Goal: Information Seeking & Learning: Find specific fact

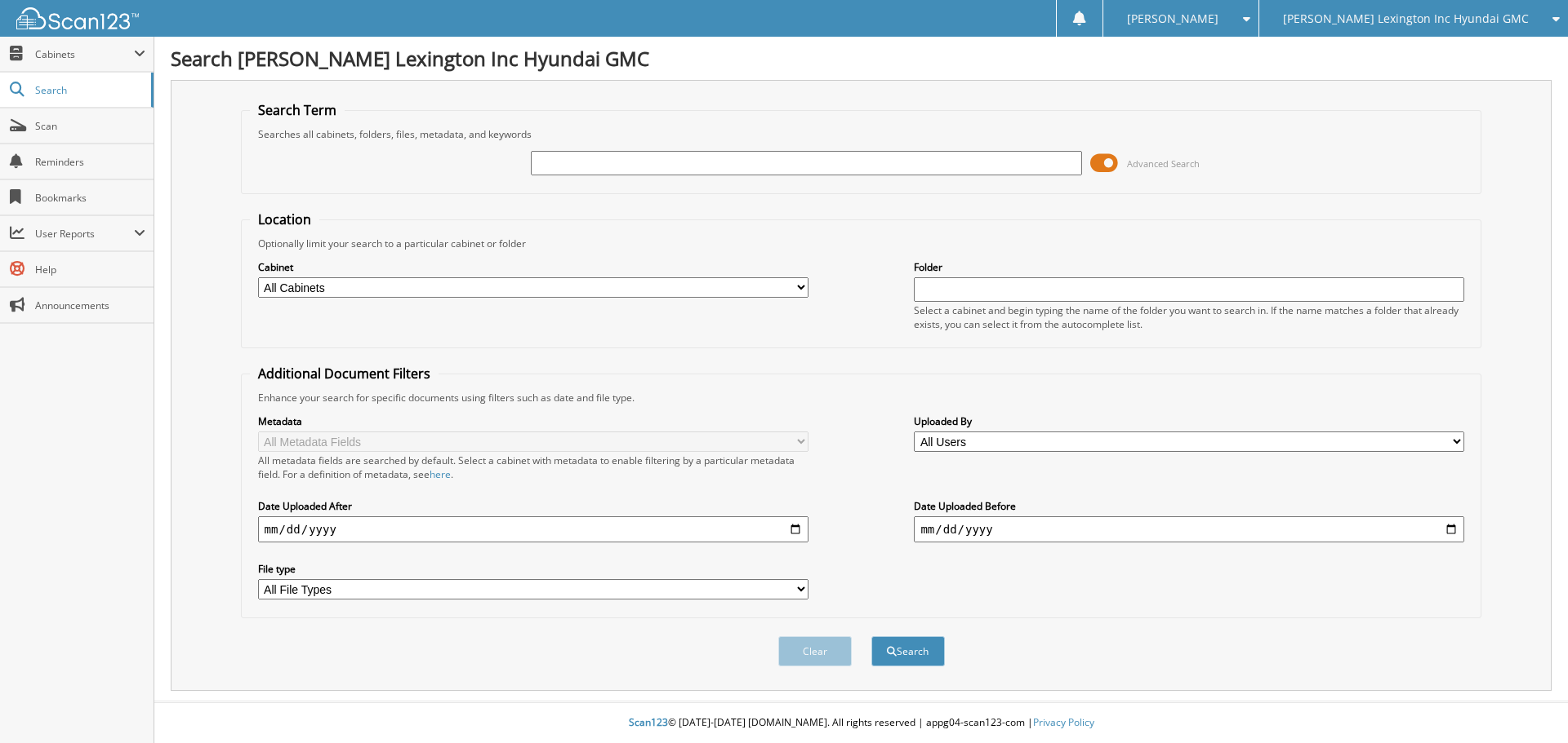
click at [1098, 166] on span at bounding box center [1104, 163] width 28 height 25
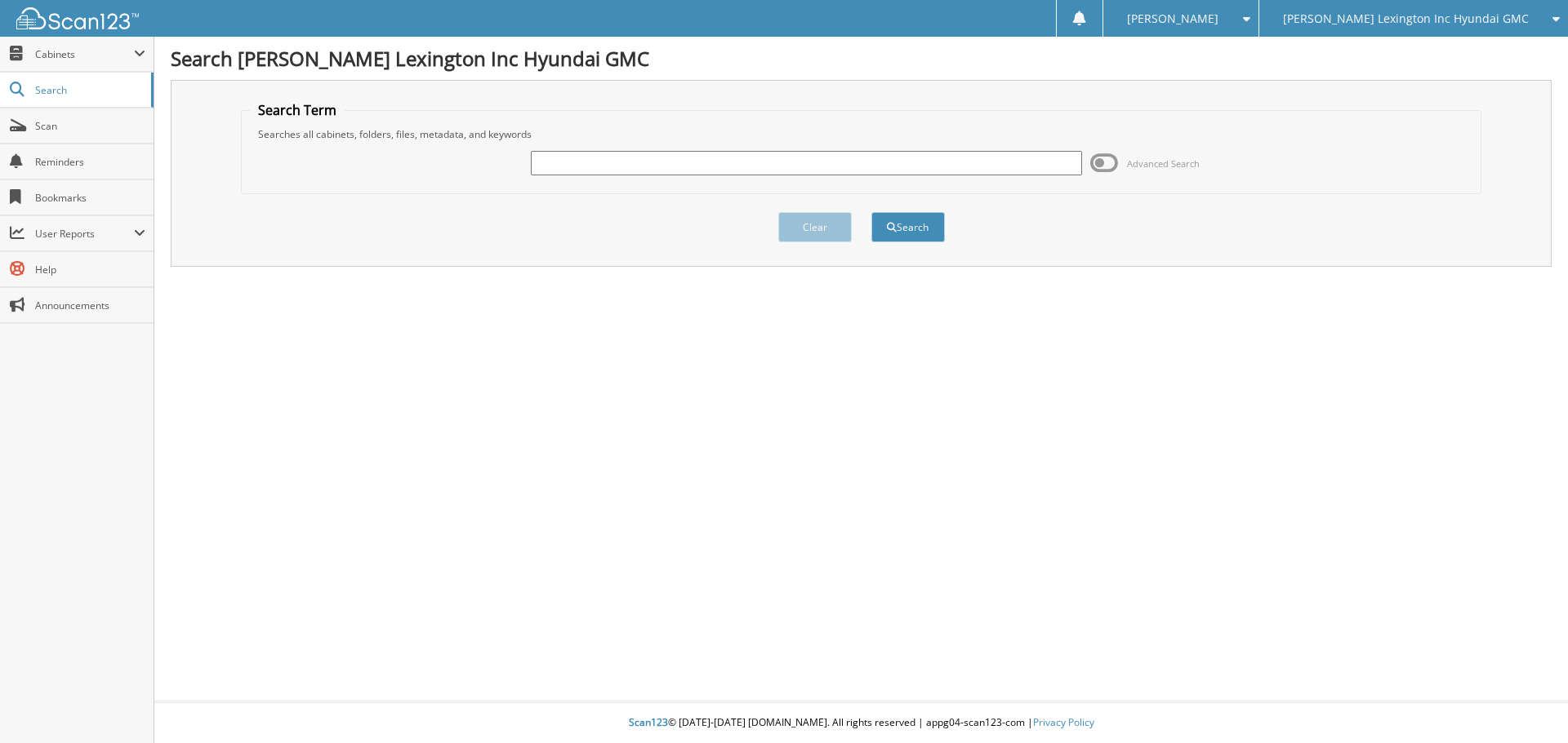
click at [905, 175] on input "text" at bounding box center [805, 163] width 550 height 25
type input "SU154188"
click at [872, 212] on button "Search" at bounding box center [908, 226] width 74 height 30
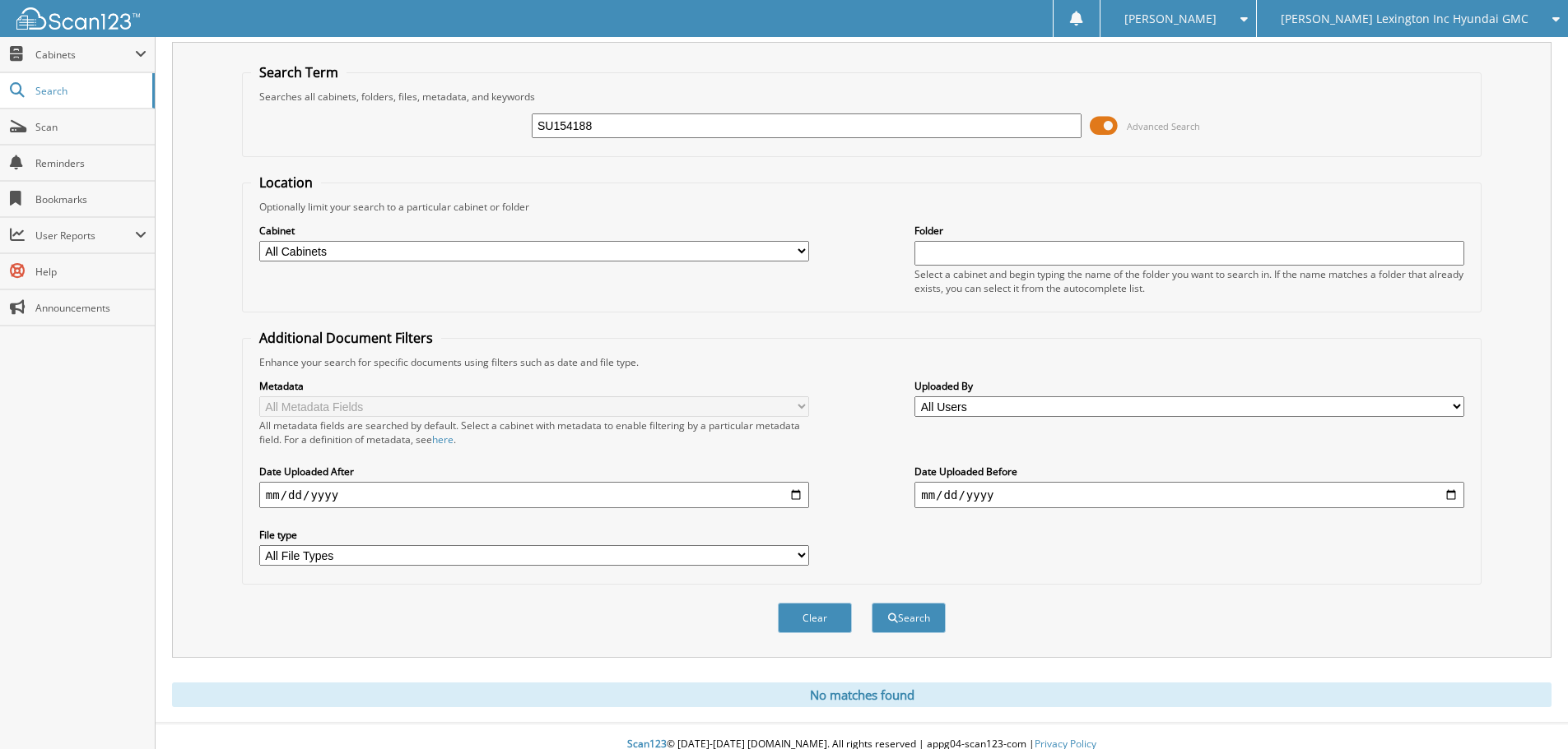
scroll to position [55, 0]
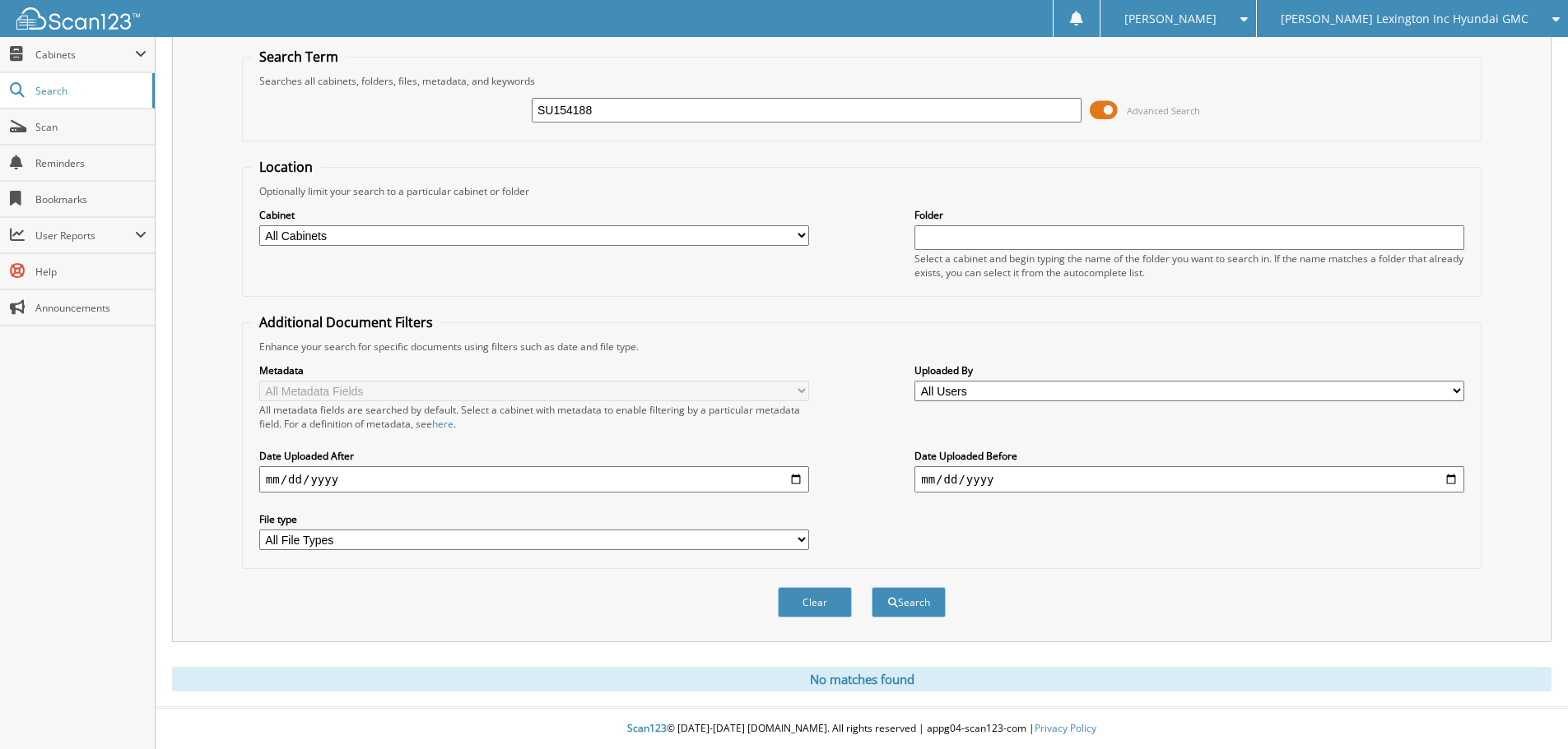
click at [1107, 110] on span at bounding box center [1104, 110] width 28 height 25
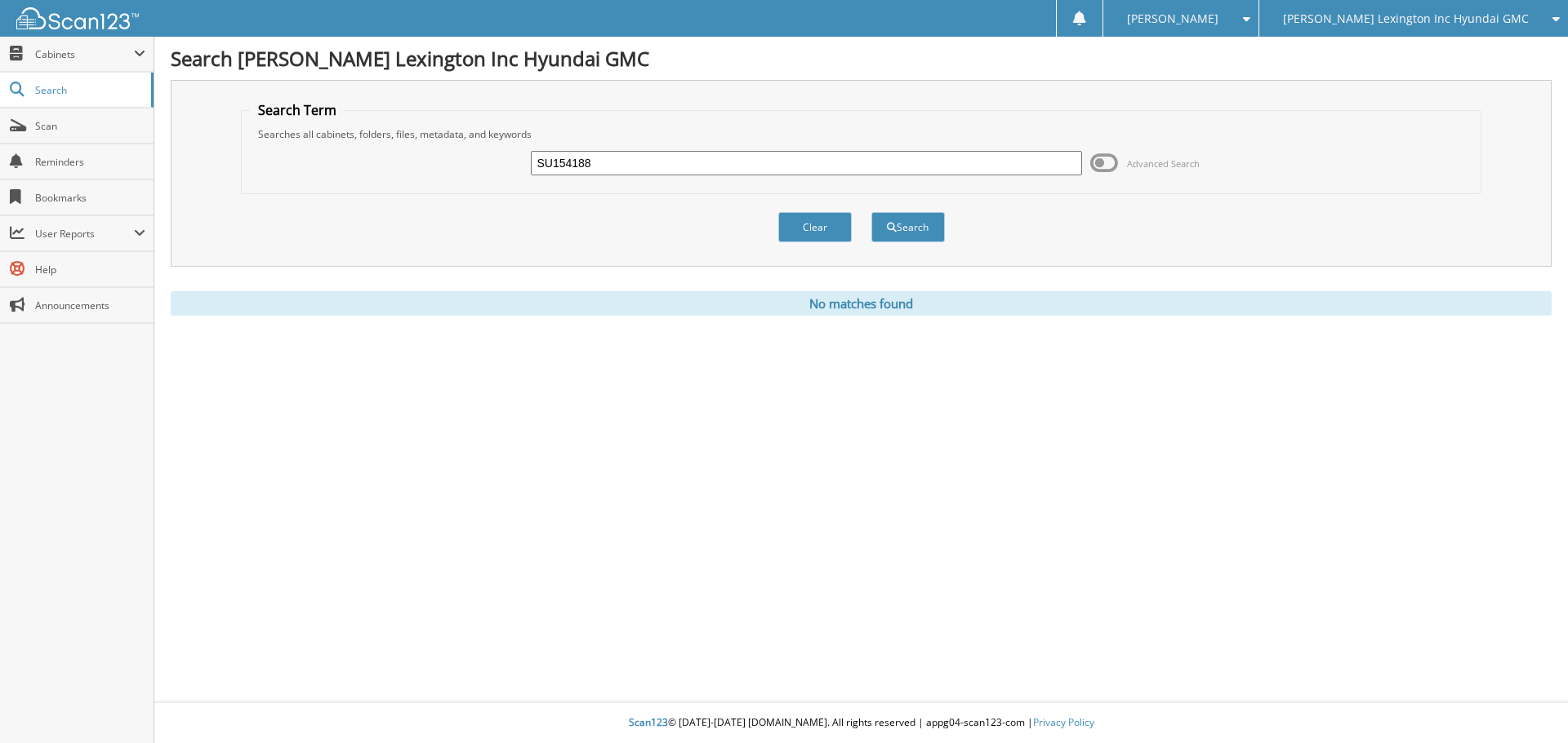
click at [778, 168] on input "SU154188" at bounding box center [805, 163] width 550 height 25
type input "SU277627"
click at [872, 212] on button "Search" at bounding box center [908, 226] width 74 height 30
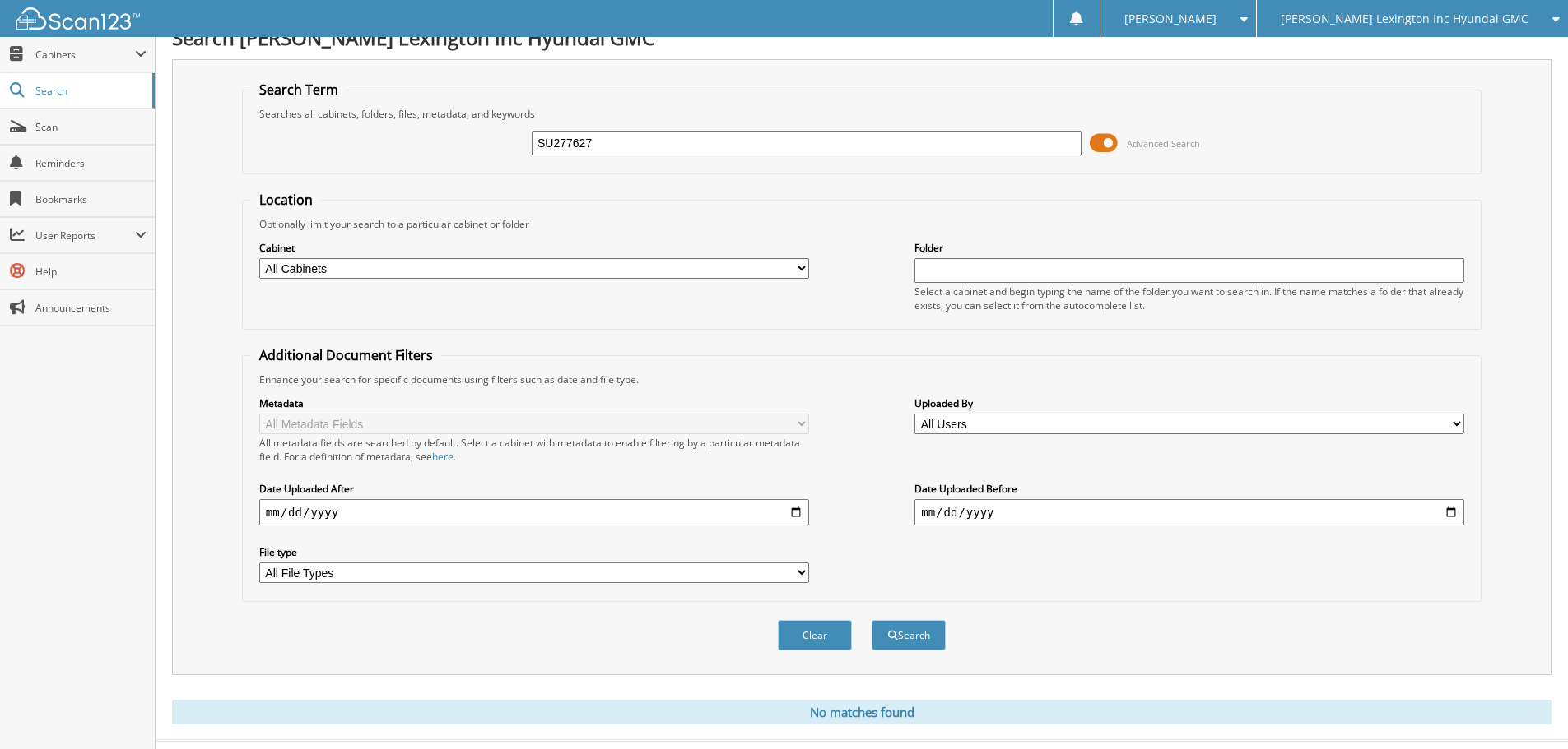
scroll to position [55, 0]
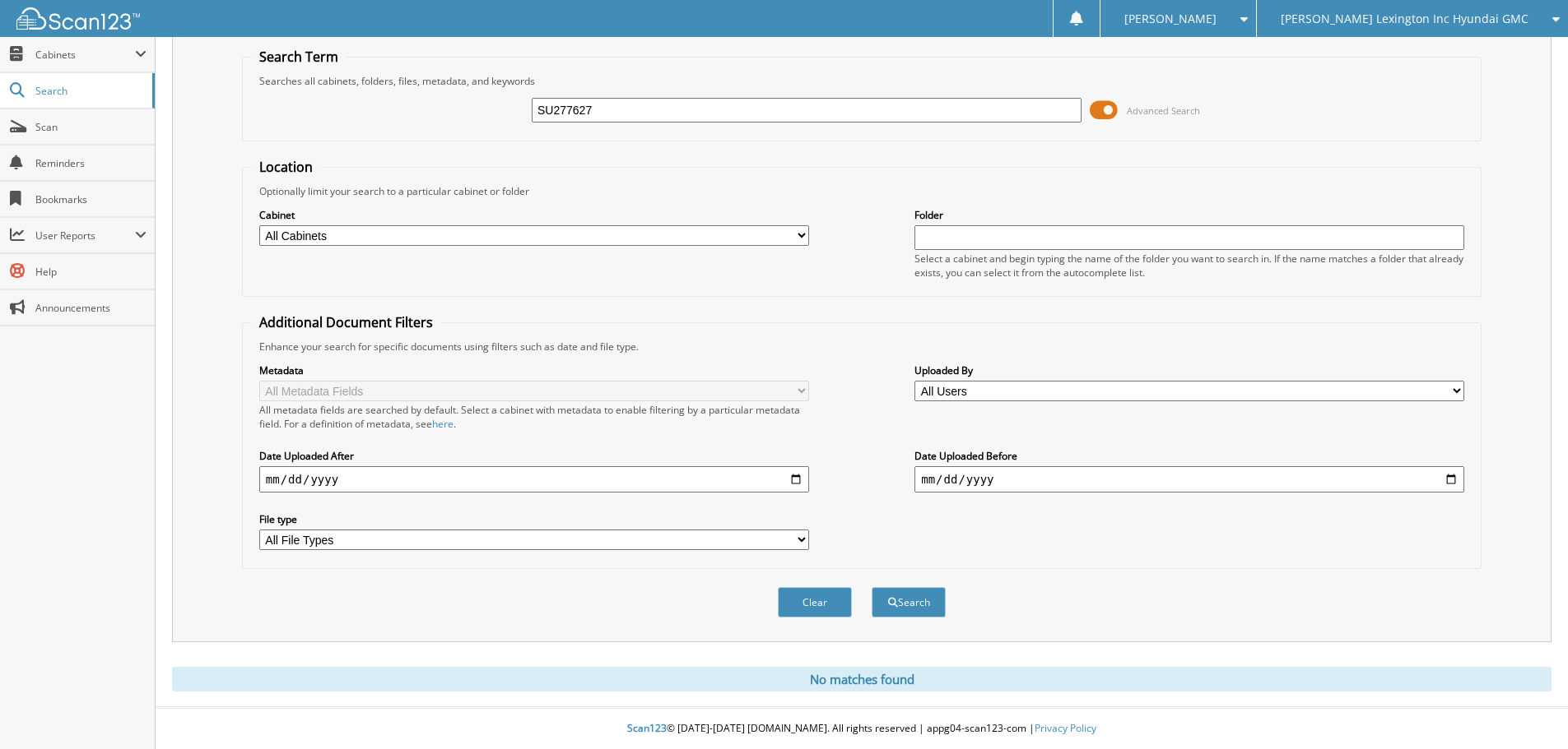
click at [1061, 119] on input "SU277627" at bounding box center [807, 110] width 550 height 25
type input "TH044239"
click at [872, 588] on button "Search" at bounding box center [909, 602] width 74 height 31
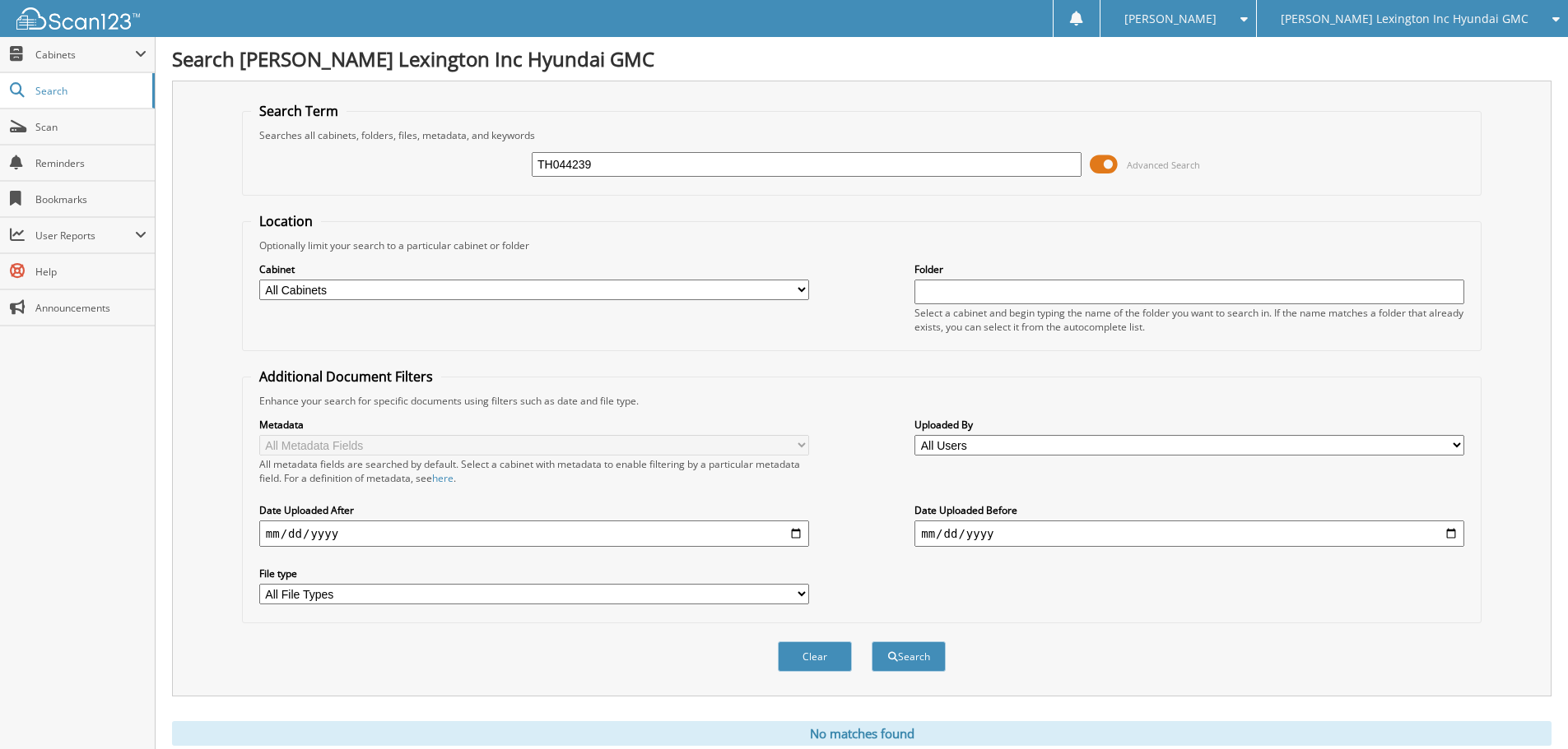
click at [638, 174] on input "TH044239" at bounding box center [807, 164] width 550 height 25
type input "SU289257"
click at [872, 641] on button "Search" at bounding box center [909, 656] width 74 height 31
